Goal: Information Seeking & Learning: Learn about a topic

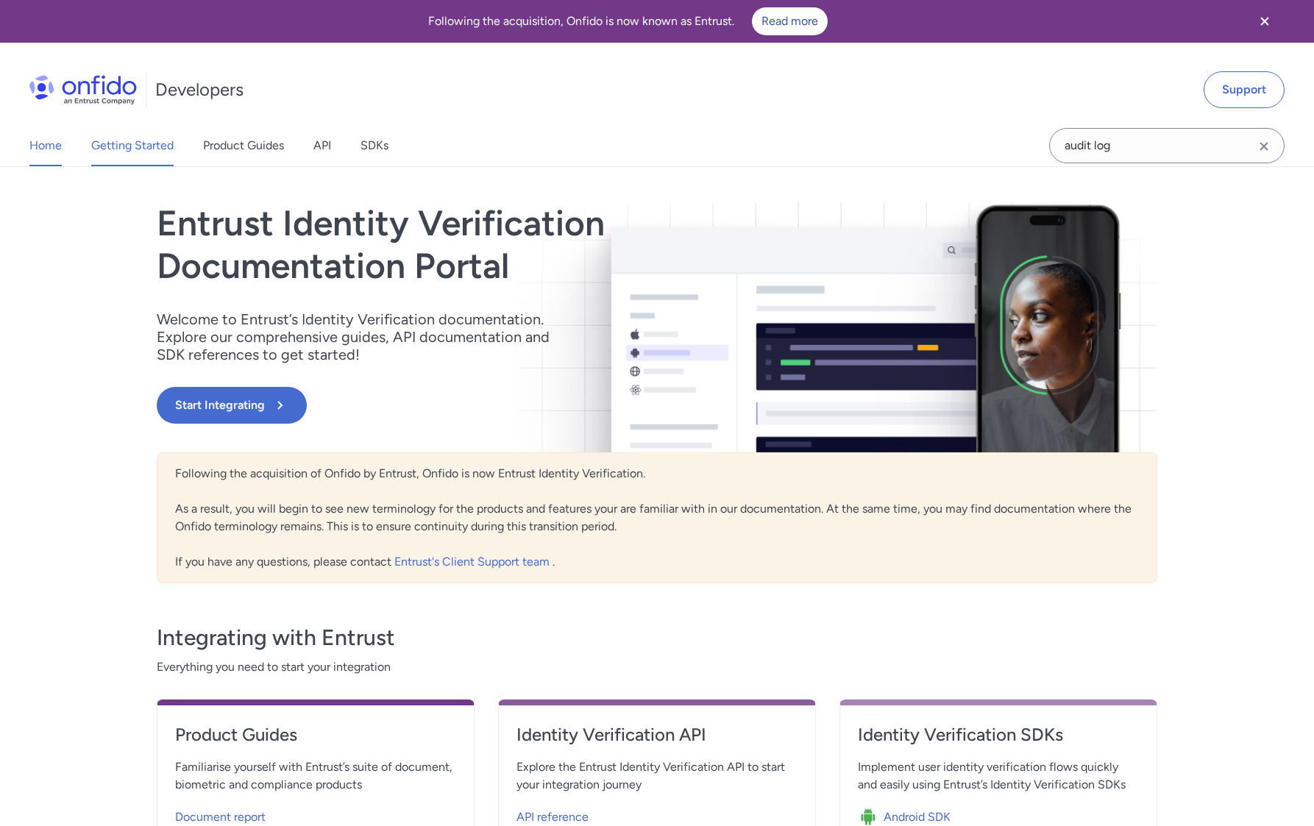
click at [143, 146] on link "Getting Started" at bounding box center [132, 145] width 82 height 41
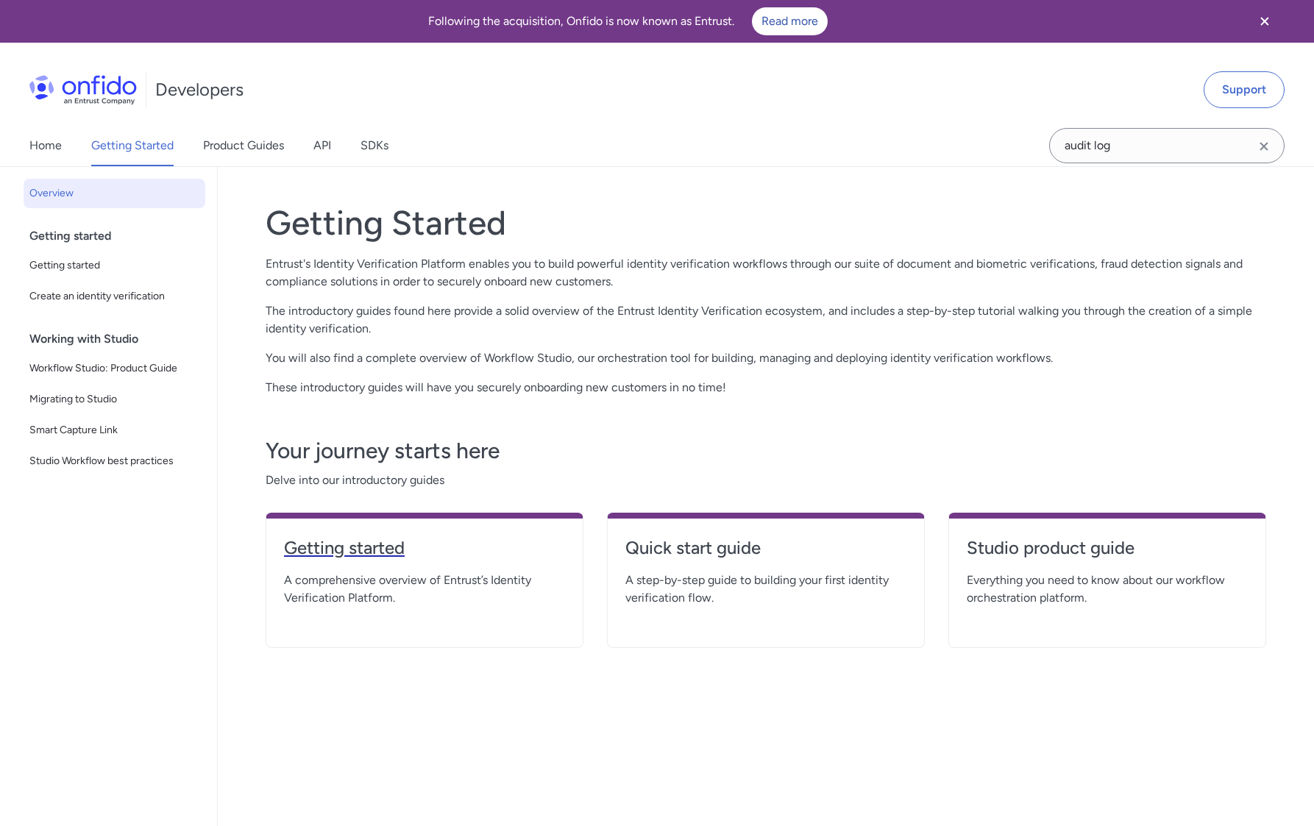
click at [381, 553] on h4 "Getting started" at bounding box center [424, 548] width 281 height 24
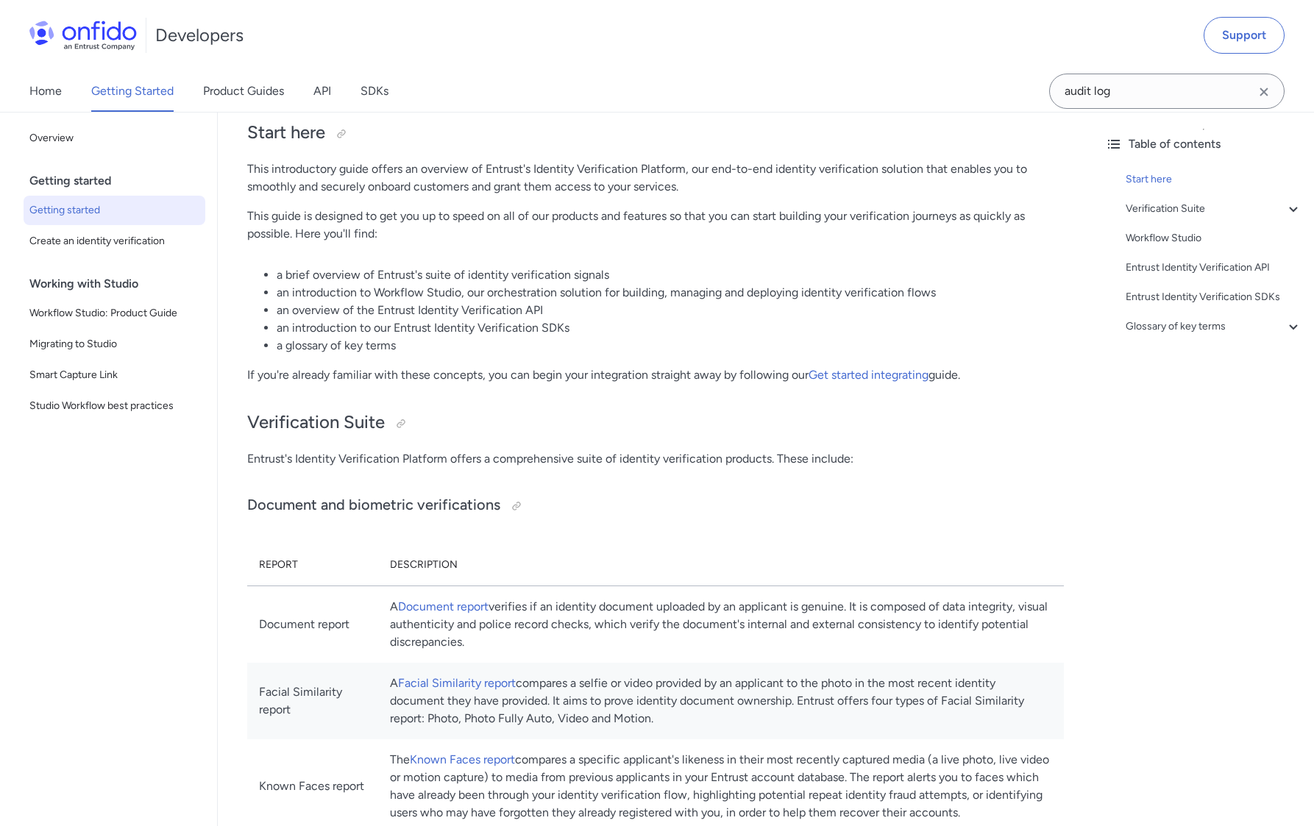
scroll to position [141, 0]
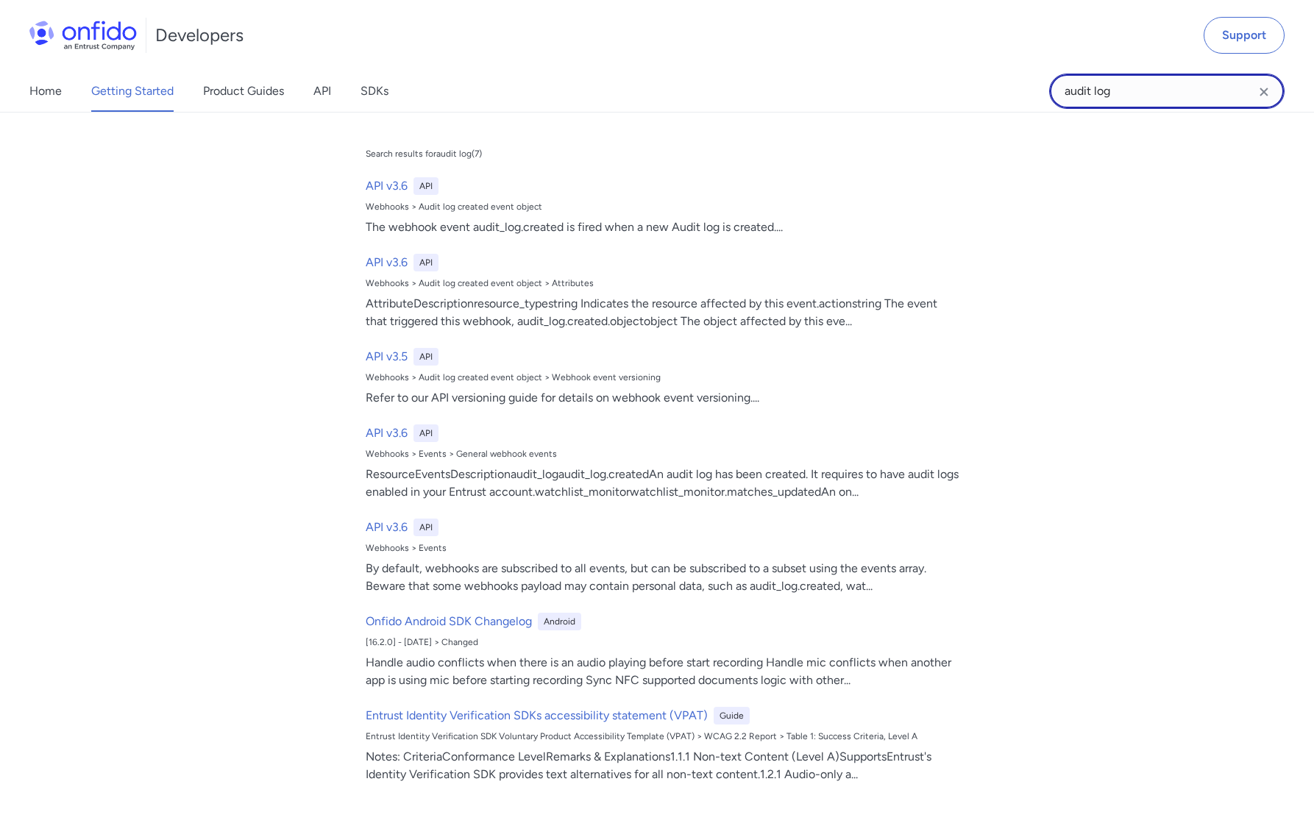
click at [1118, 95] on input "audit log" at bounding box center [1166, 91] width 235 height 35
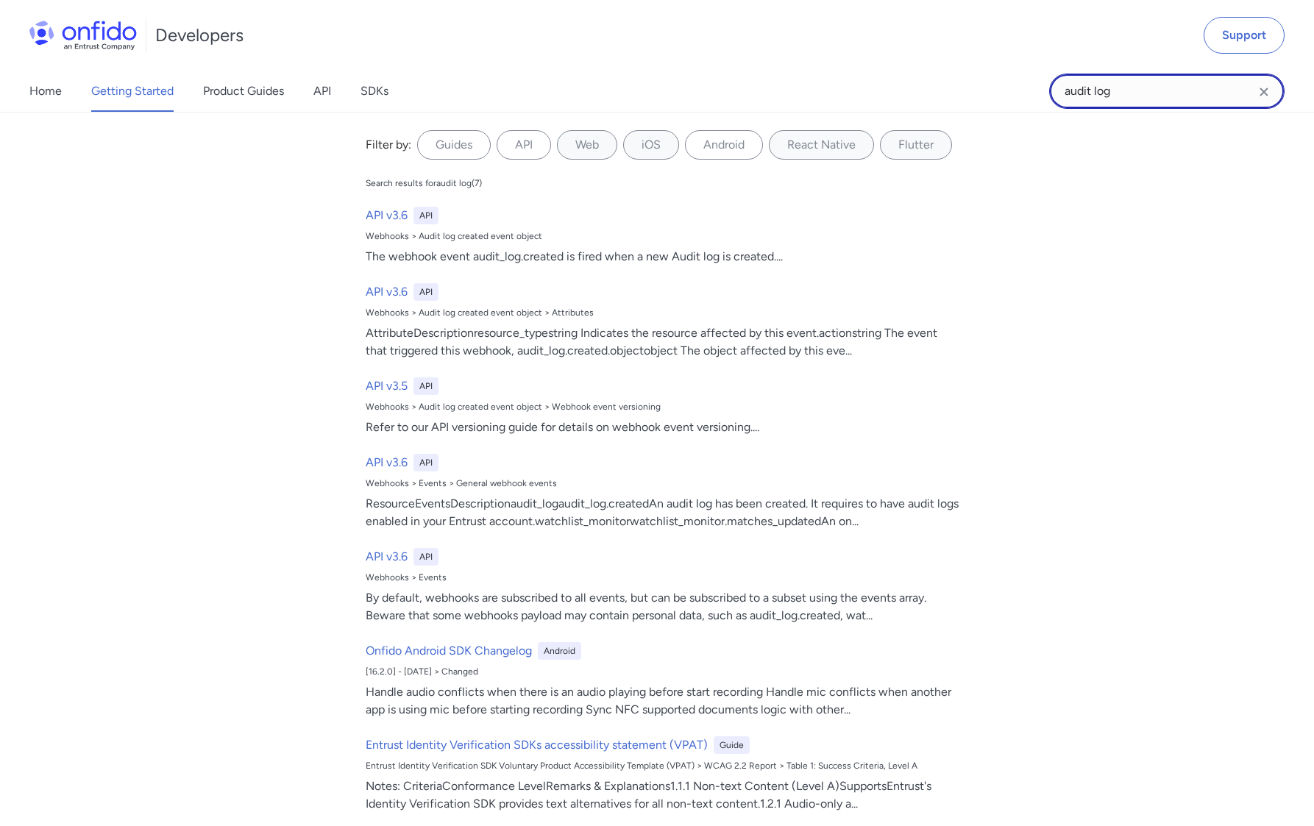
click at [1170, 90] on input "audit log" at bounding box center [1166, 91] width 235 height 35
type input "sso"
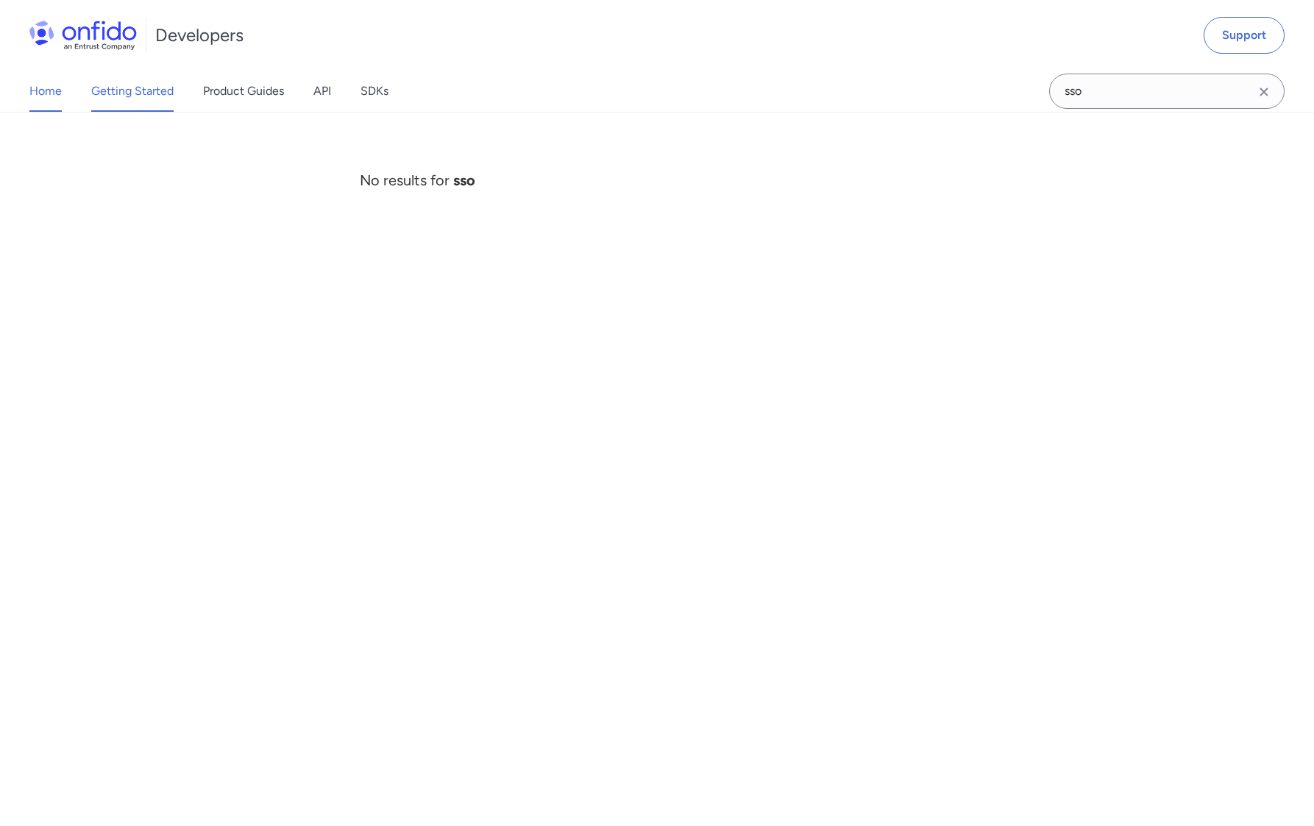
click at [55, 95] on link "Home" at bounding box center [45, 91] width 32 height 41
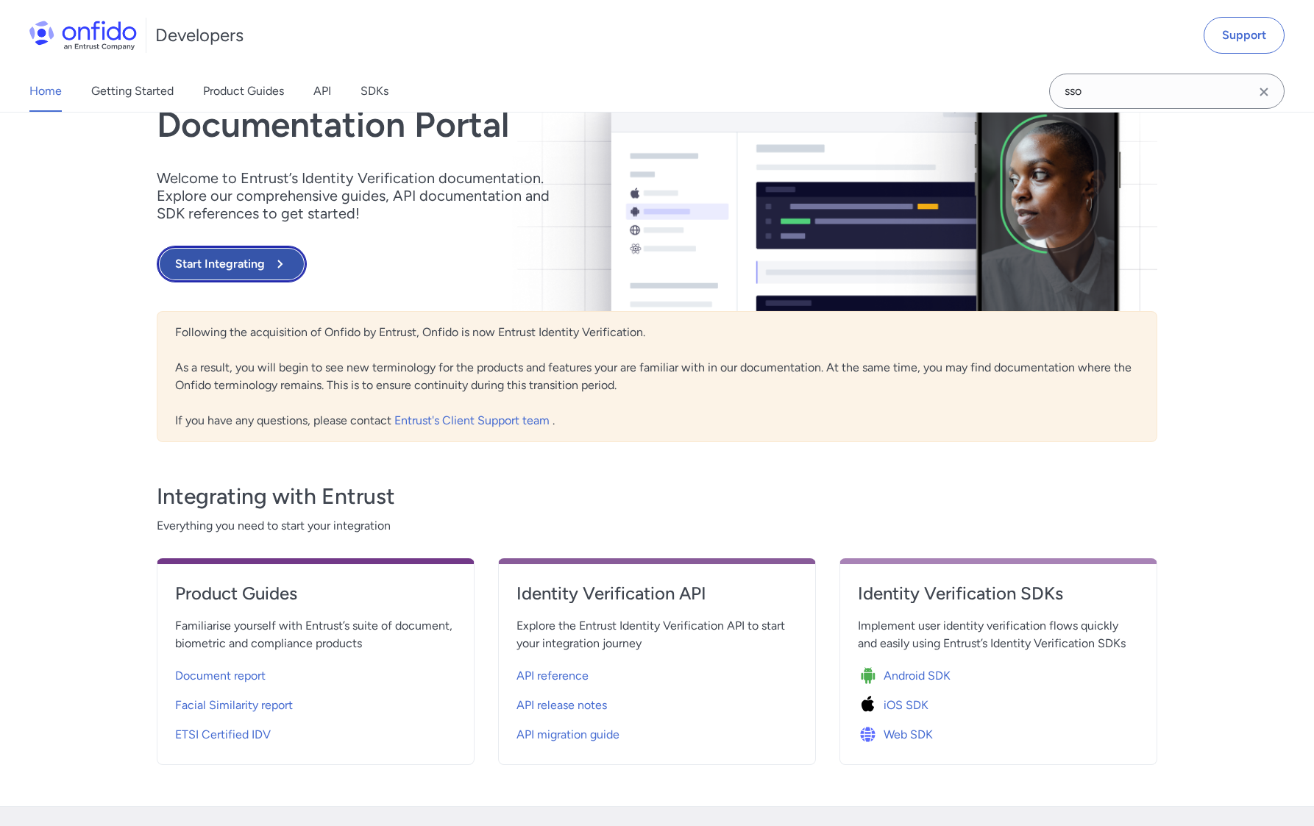
click at [215, 264] on button "Start Integrating" at bounding box center [232, 264] width 150 height 37
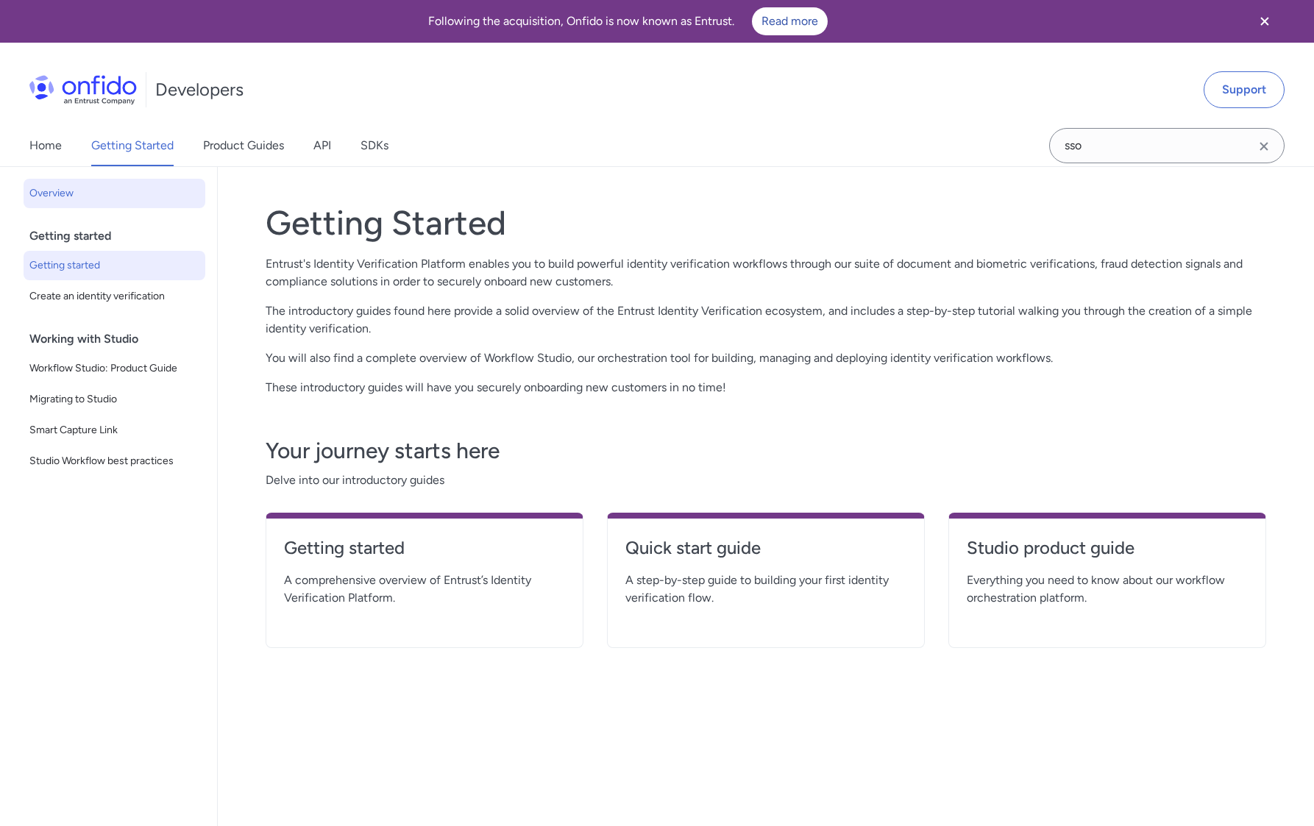
click at [68, 272] on span "Getting started" at bounding box center [114, 266] width 170 height 18
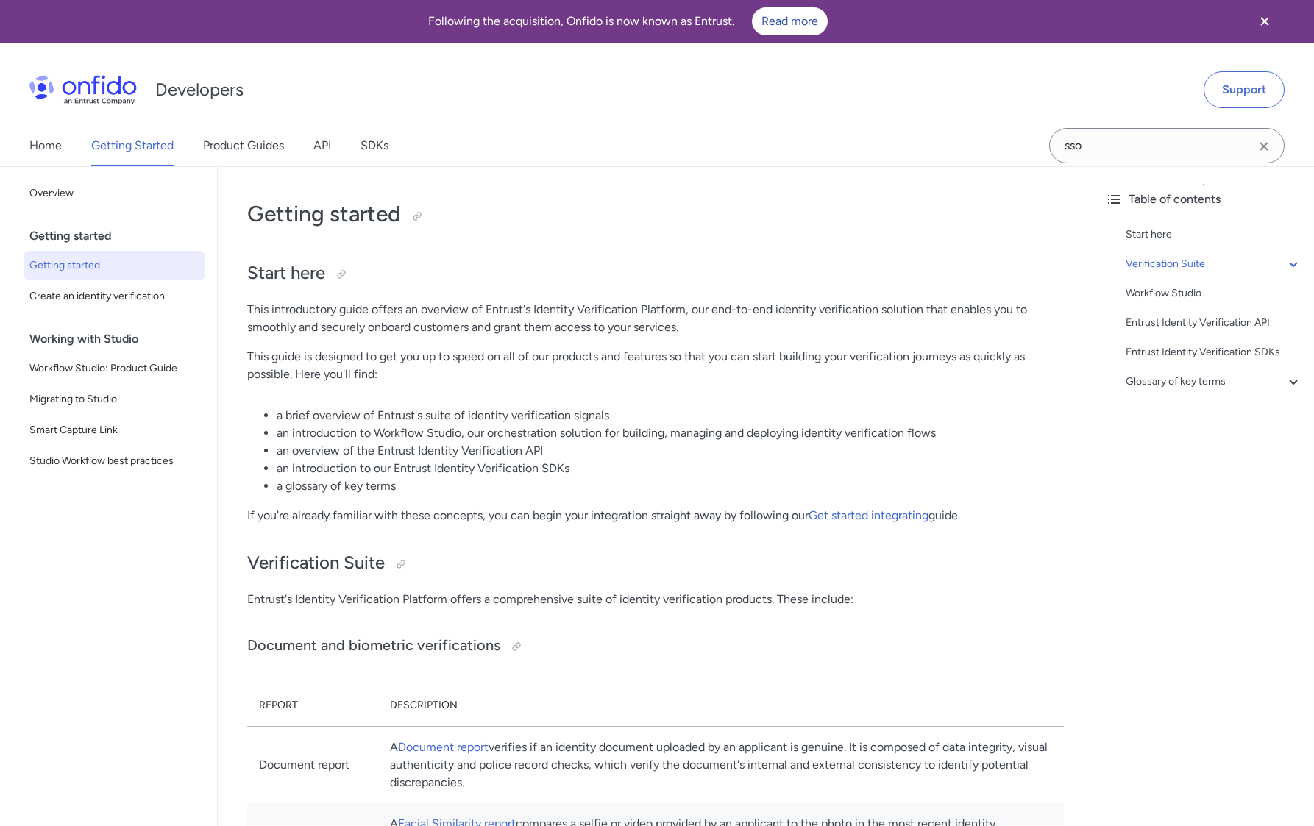
click at [1269, 263] on div "Verification Suite" at bounding box center [1214, 264] width 177 height 18
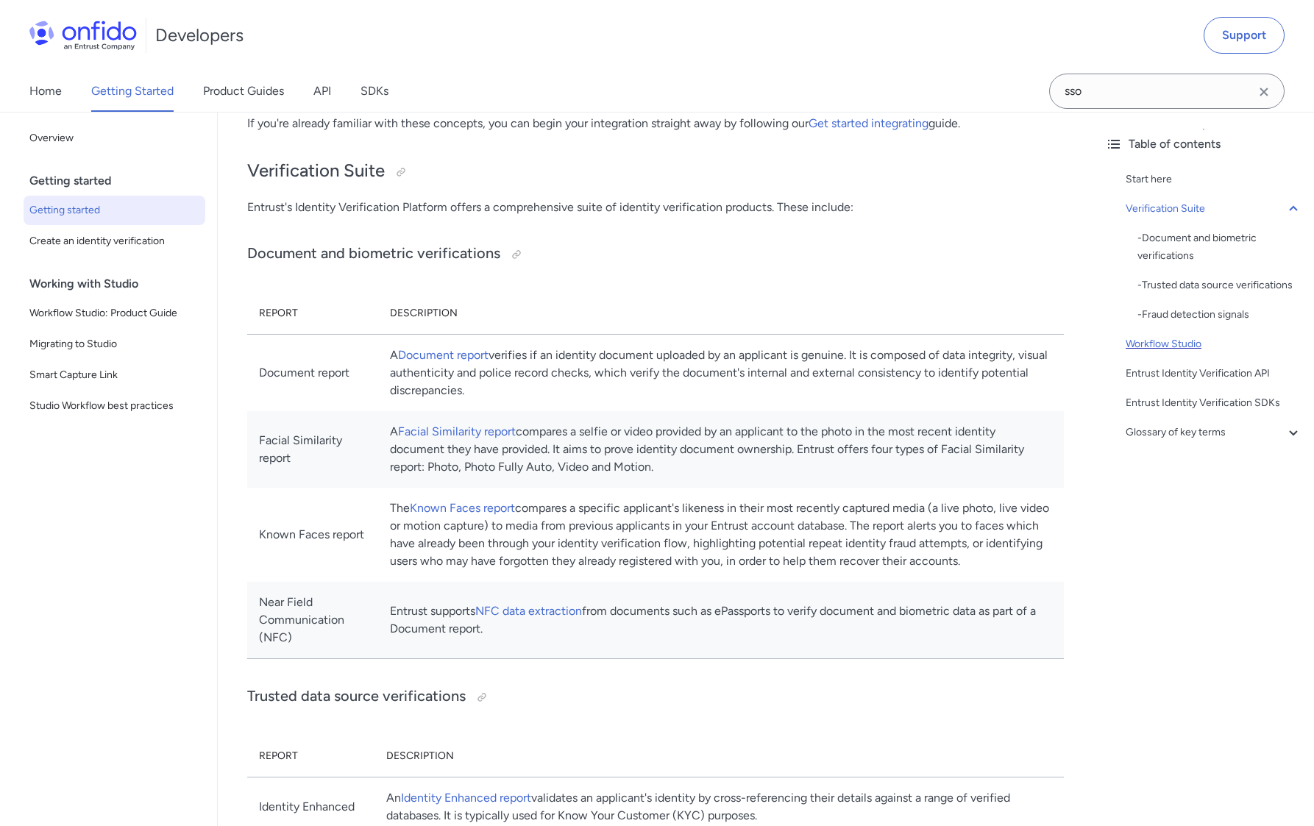
click at [1168, 349] on div "Workflow Studio" at bounding box center [1214, 345] width 177 height 18
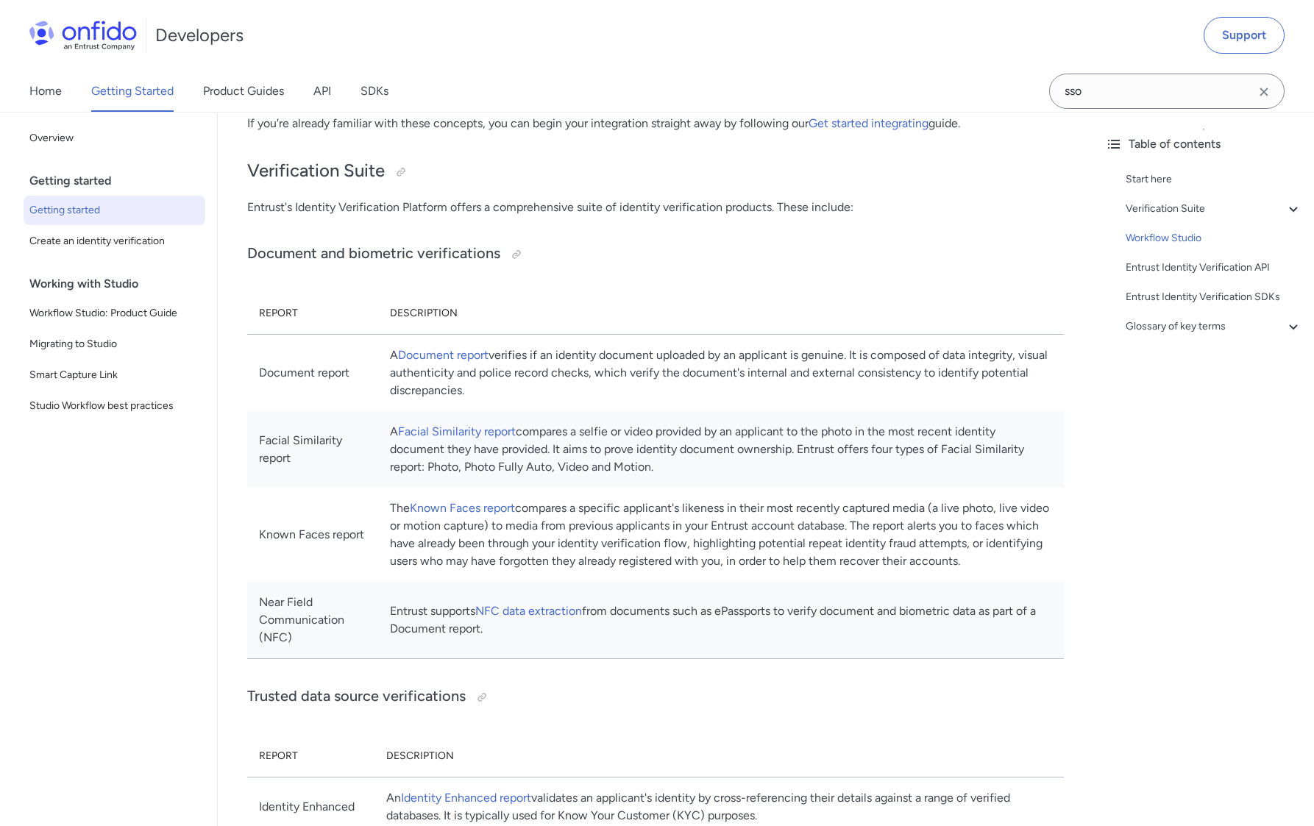
scroll to position [1611, 0]
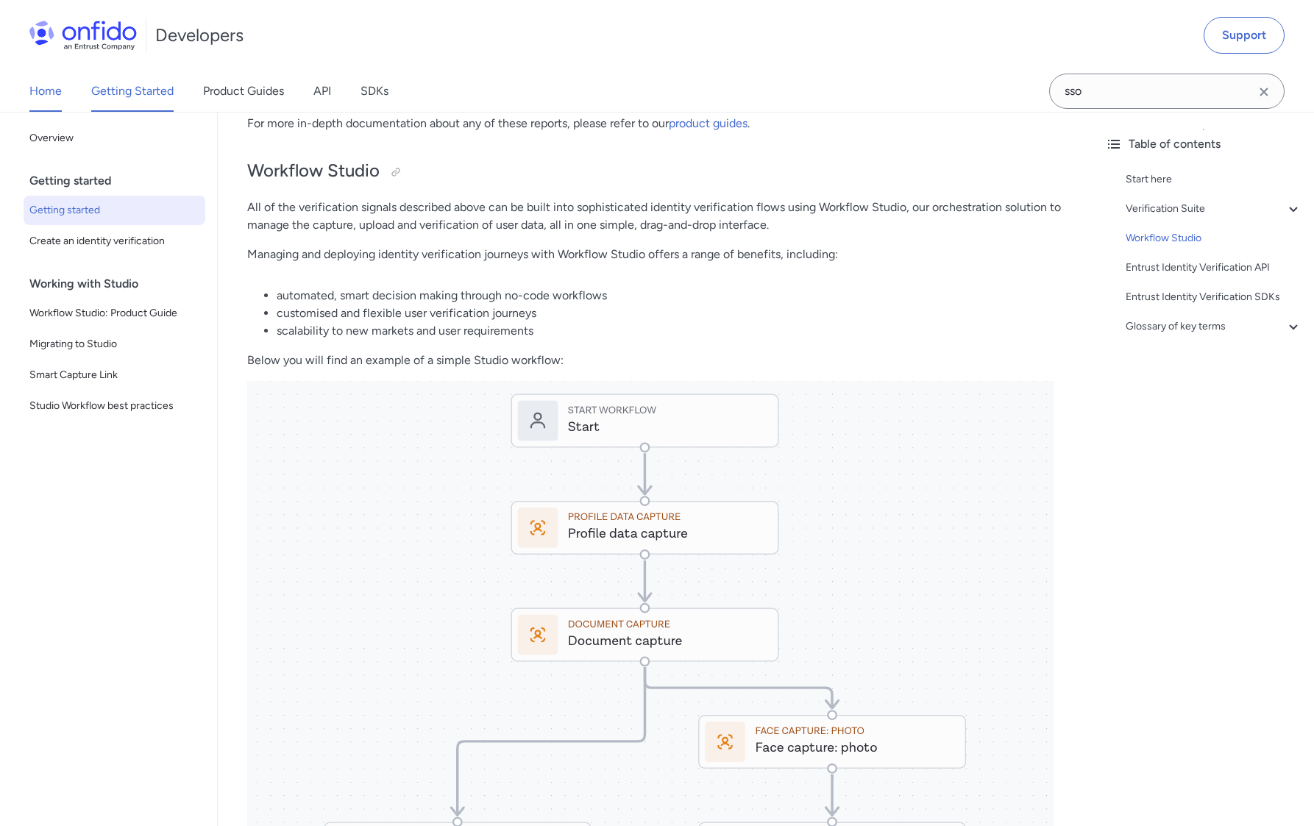
click at [42, 93] on link "Home" at bounding box center [45, 91] width 32 height 41
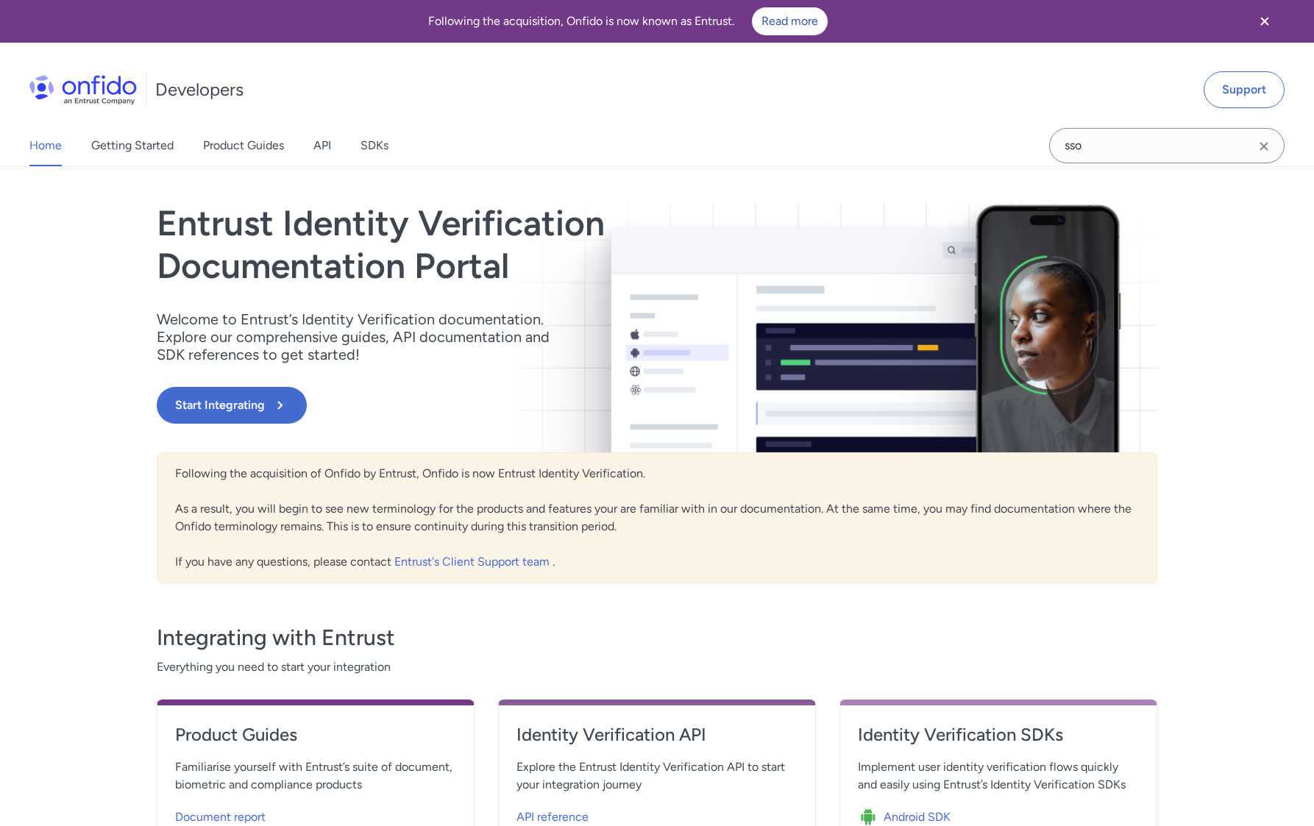
click at [91, 87] on img at bounding box center [82, 89] width 107 height 29
